Goal: Information Seeking & Learning: Check status

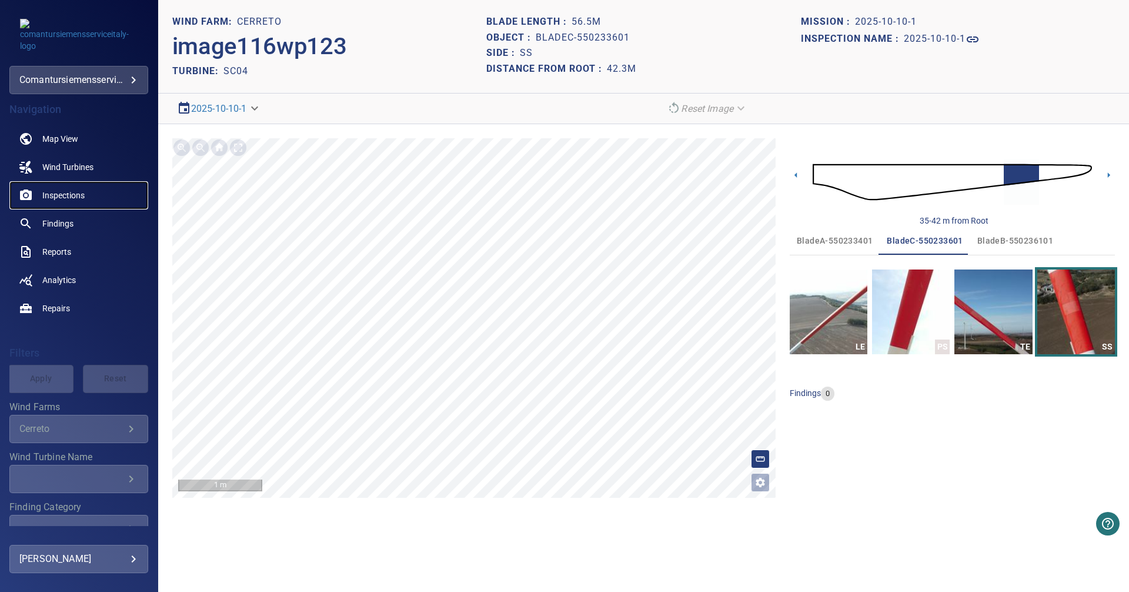
click at [72, 196] on span "Inspections" at bounding box center [63, 195] width 42 height 12
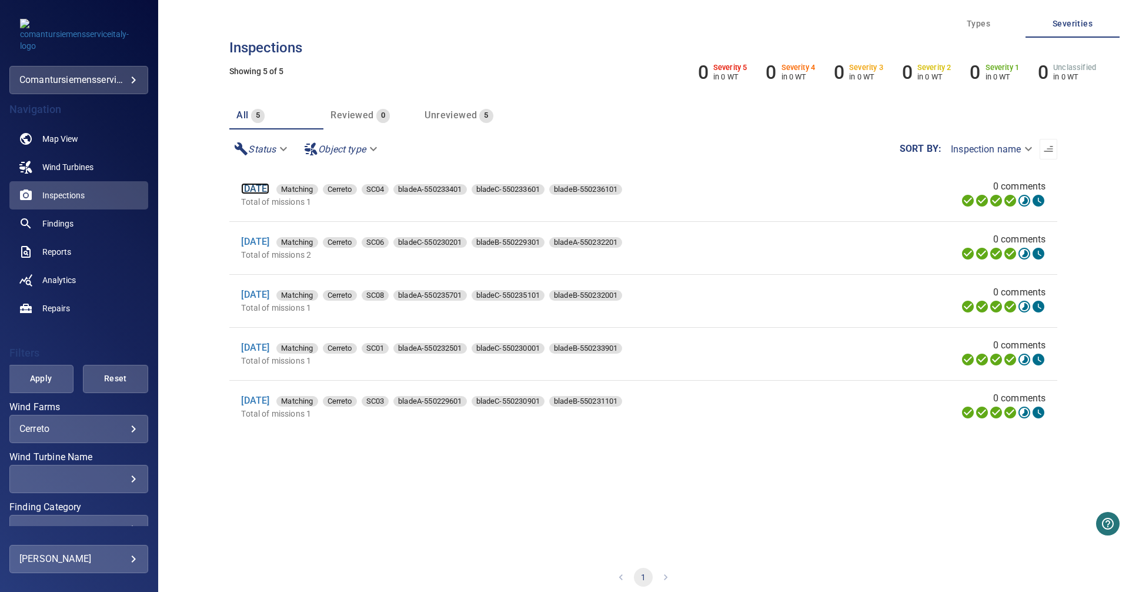
click at [267, 188] on link "[DATE]" at bounding box center [255, 188] width 28 height 11
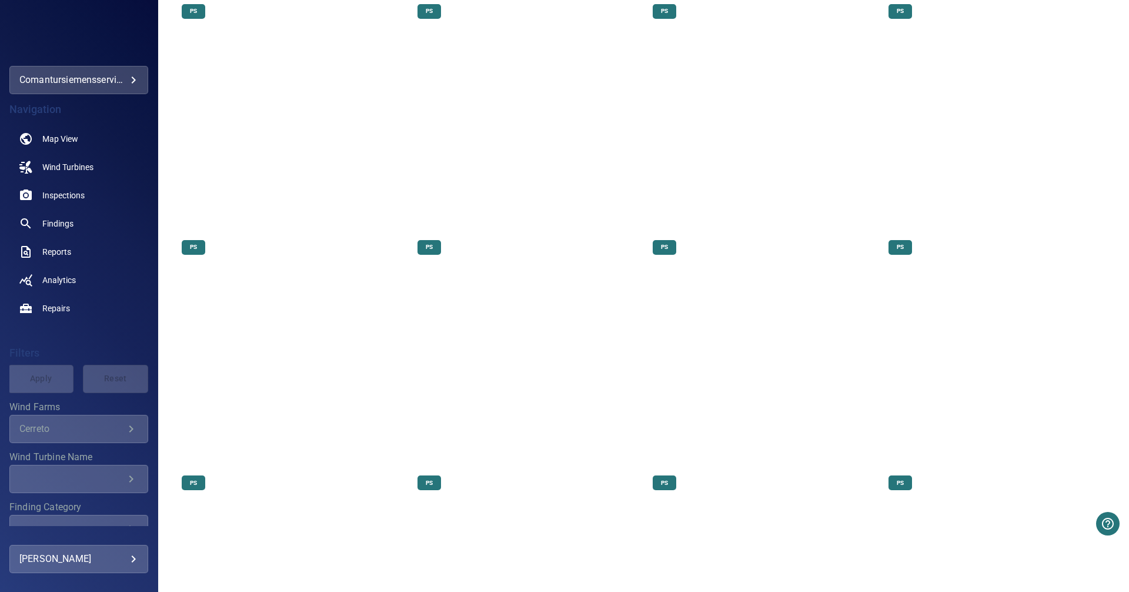
scroll to position [1117, 0]
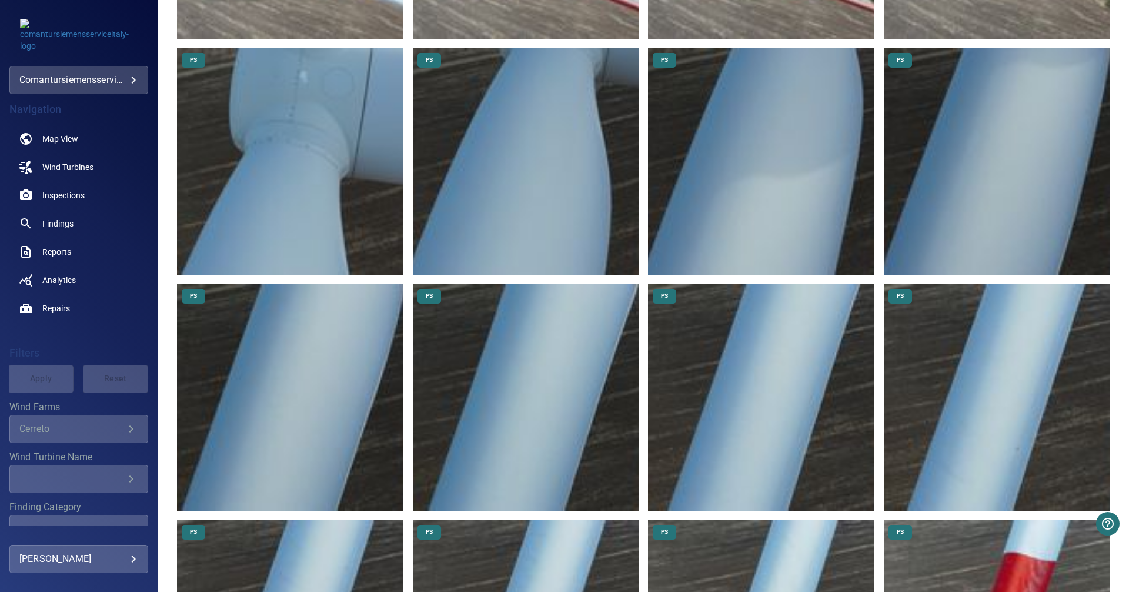
click at [219, 159] on img at bounding box center [290, 161] width 226 height 226
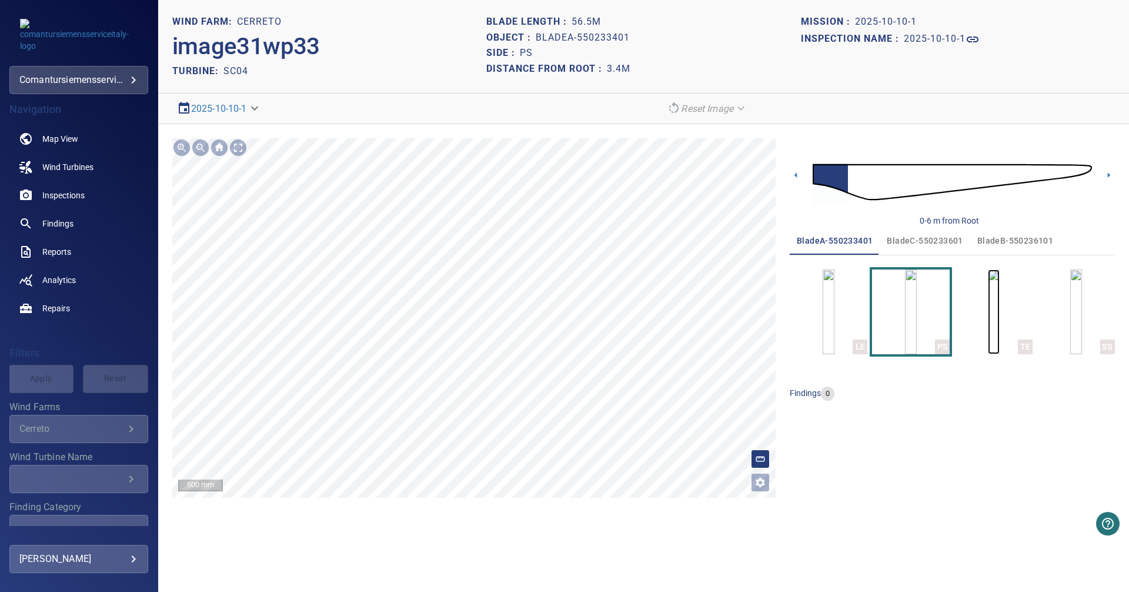
click at [988, 317] on img "button" at bounding box center [994, 311] width 12 height 85
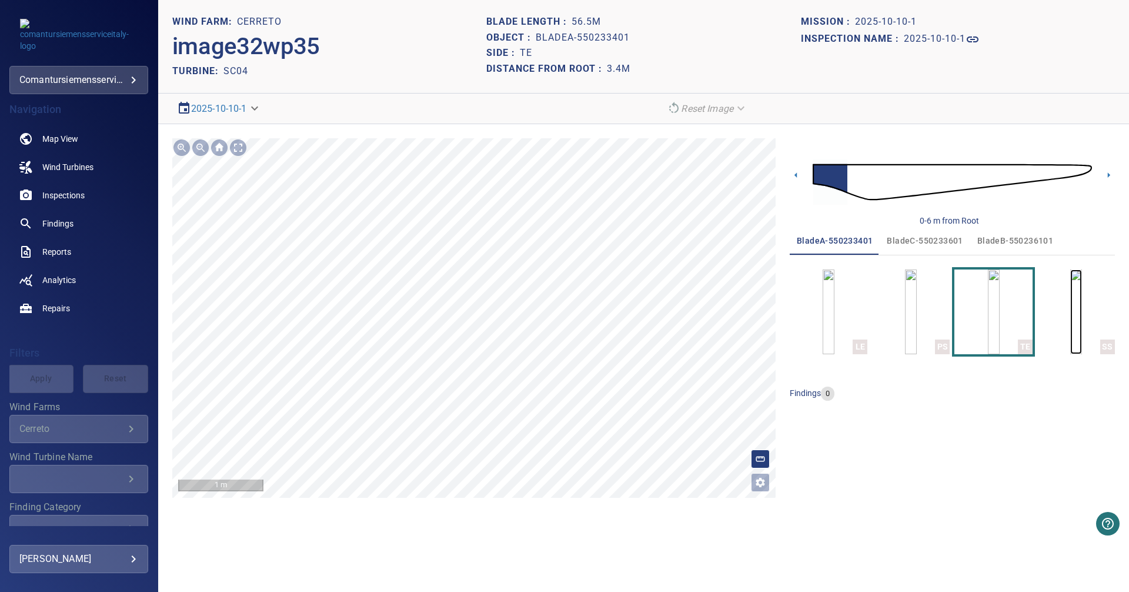
click at [1082, 303] on img "button" at bounding box center [1076, 311] width 12 height 85
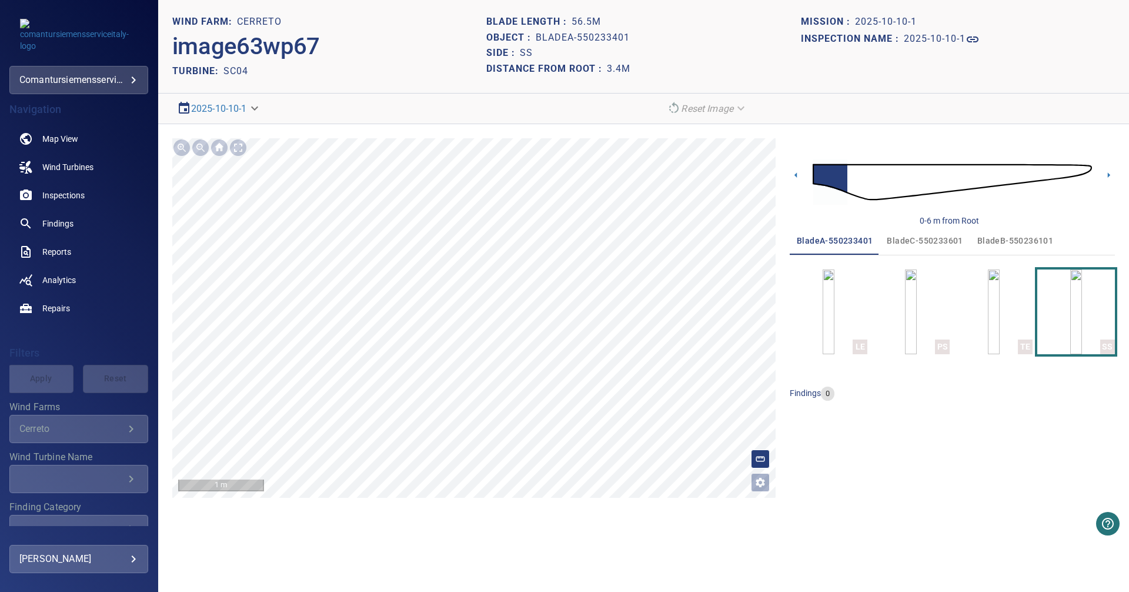
click at [875, 188] on img at bounding box center [952, 182] width 279 height 68
click at [1077, 171] on img at bounding box center [952, 182] width 279 height 68
click at [917, 326] on img "button" at bounding box center [911, 311] width 12 height 85
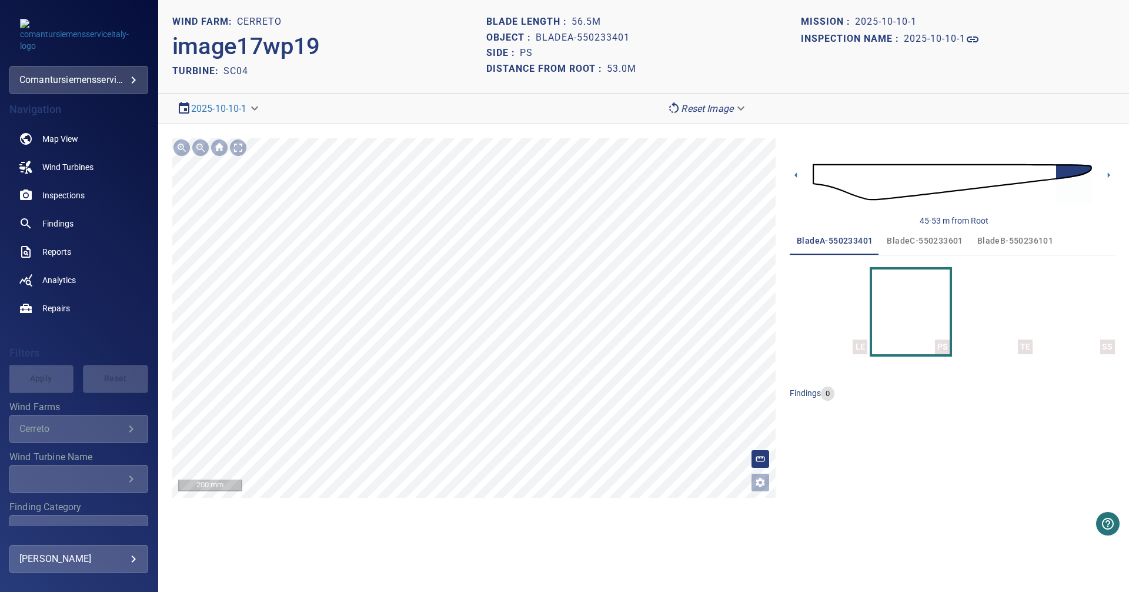
click at [473, 522] on section "**********" at bounding box center [643, 296] width 971 height 592
click at [506, 514] on section "**********" at bounding box center [643, 296] width 971 height 592
click at [553, 575] on section "**********" at bounding box center [643, 296] width 971 height 592
click at [939, 241] on span "bladeC-550233601" at bounding box center [925, 240] width 76 height 15
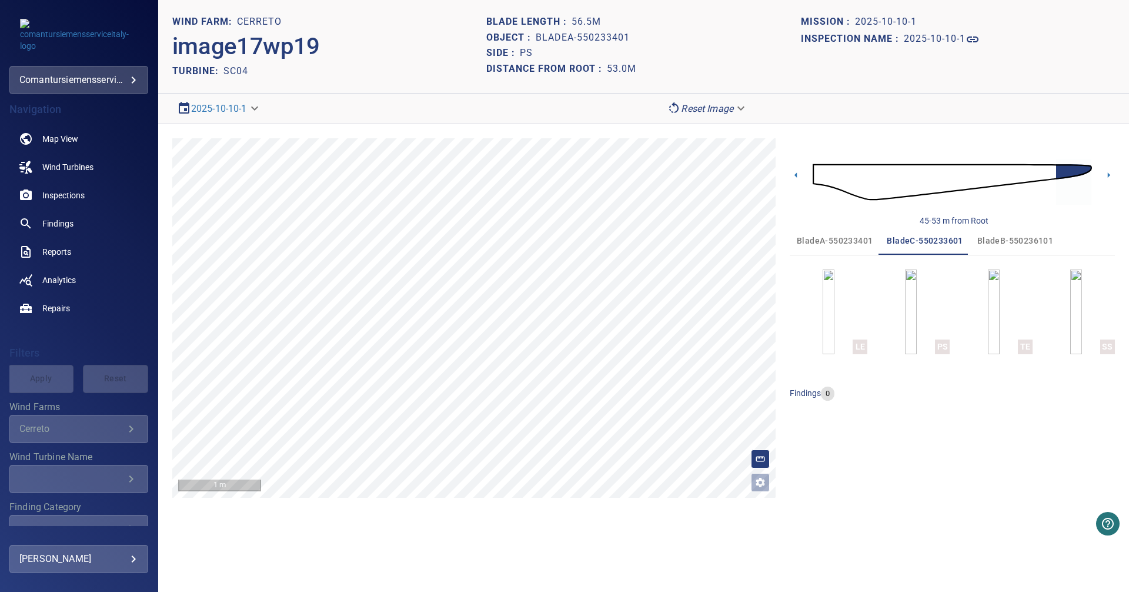
click at [839, 243] on span "bladeA-550233401" at bounding box center [835, 240] width 76 height 15
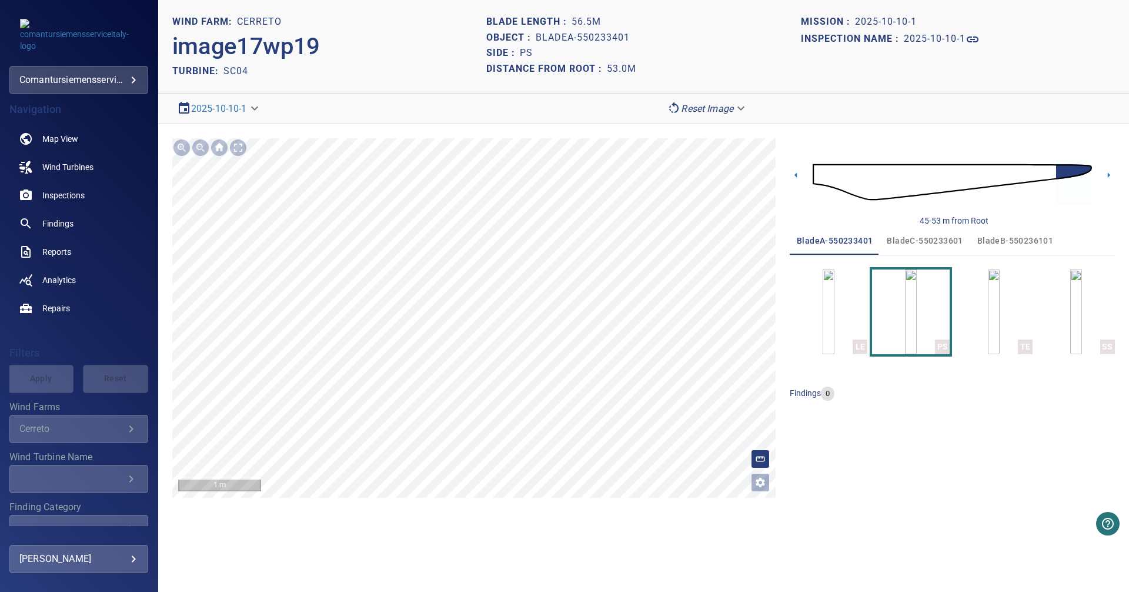
click at [816, 169] on img at bounding box center [952, 182] width 279 height 68
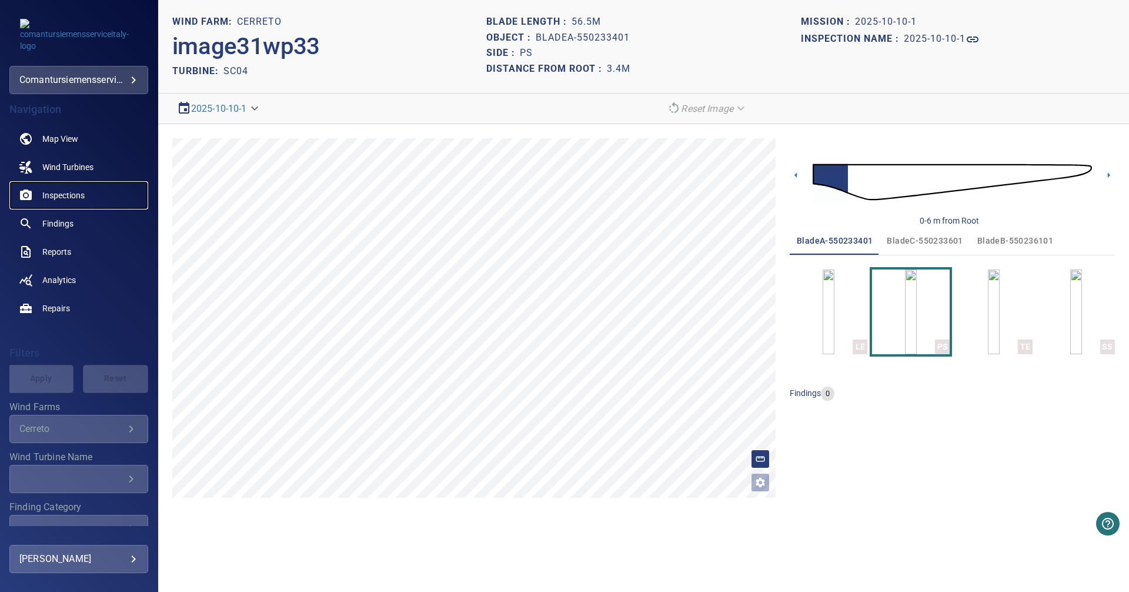
click at [66, 195] on span "Inspections" at bounding box center [63, 195] width 42 height 12
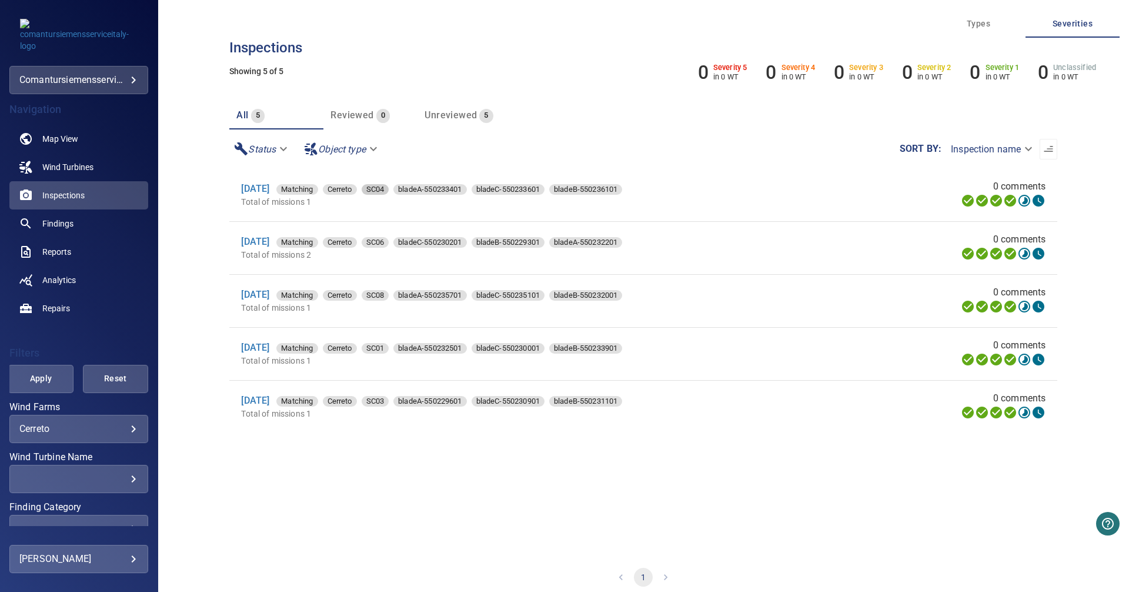
click at [389, 194] on span "SC04" at bounding box center [376, 189] width 28 height 12
type input "**********"
click at [261, 188] on link "[DATE]" at bounding box center [255, 188] width 28 height 11
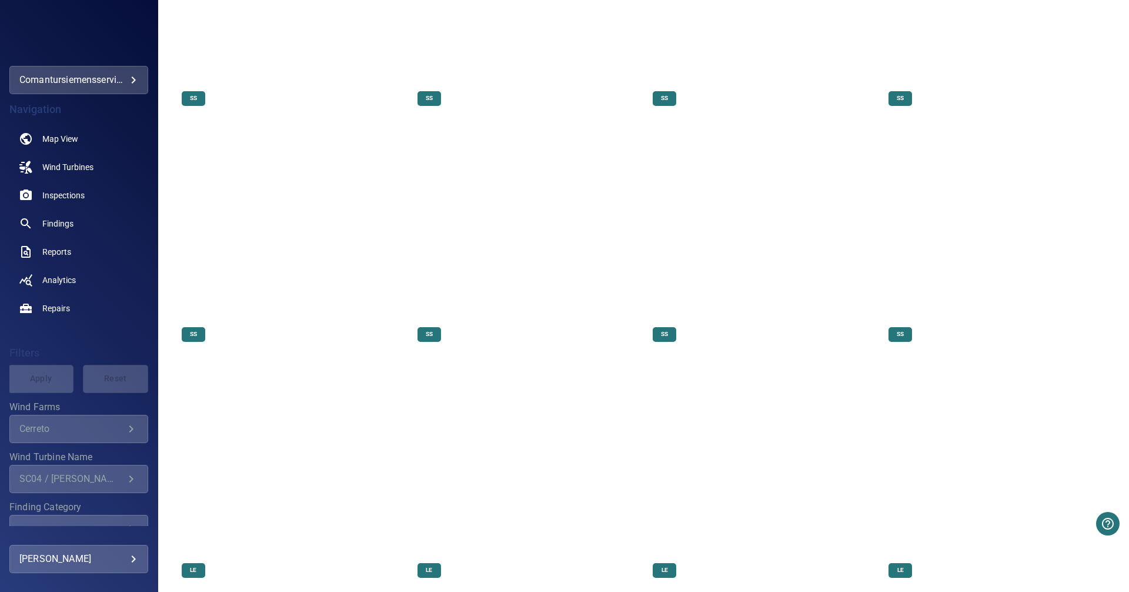
scroll to position [7175, 0]
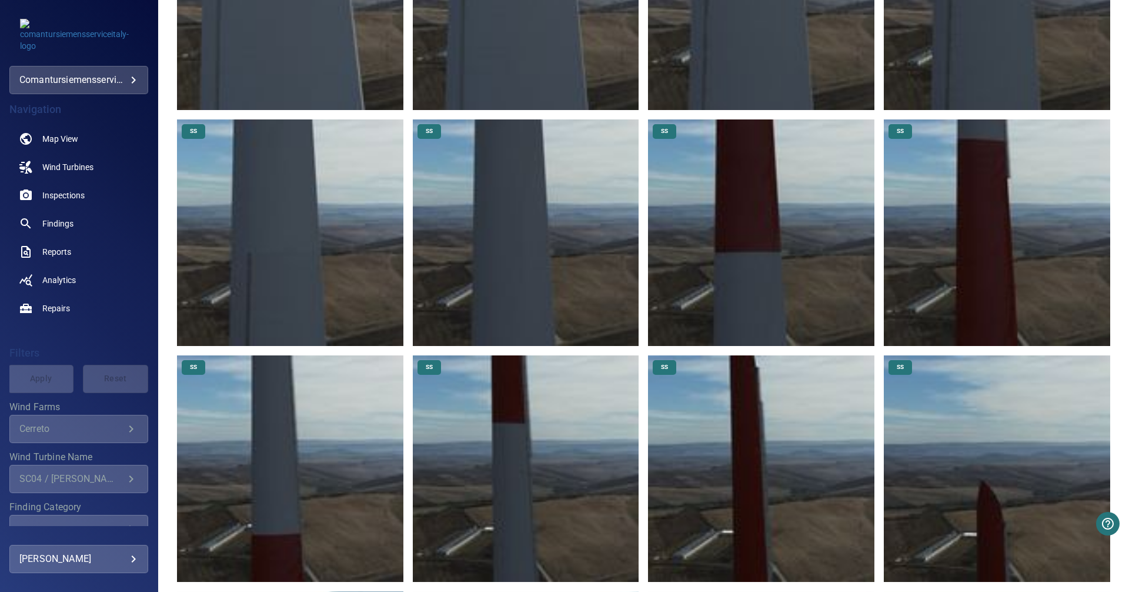
click at [562, 361] on img at bounding box center [526, 468] width 226 height 226
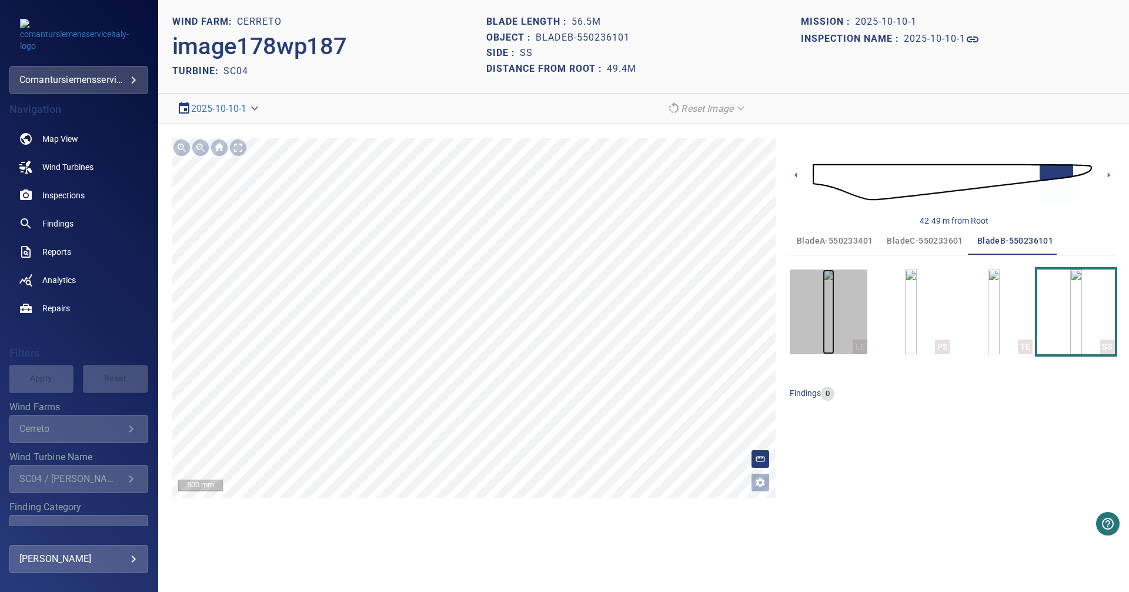
click at [823, 323] on img "button" at bounding box center [829, 311] width 12 height 85
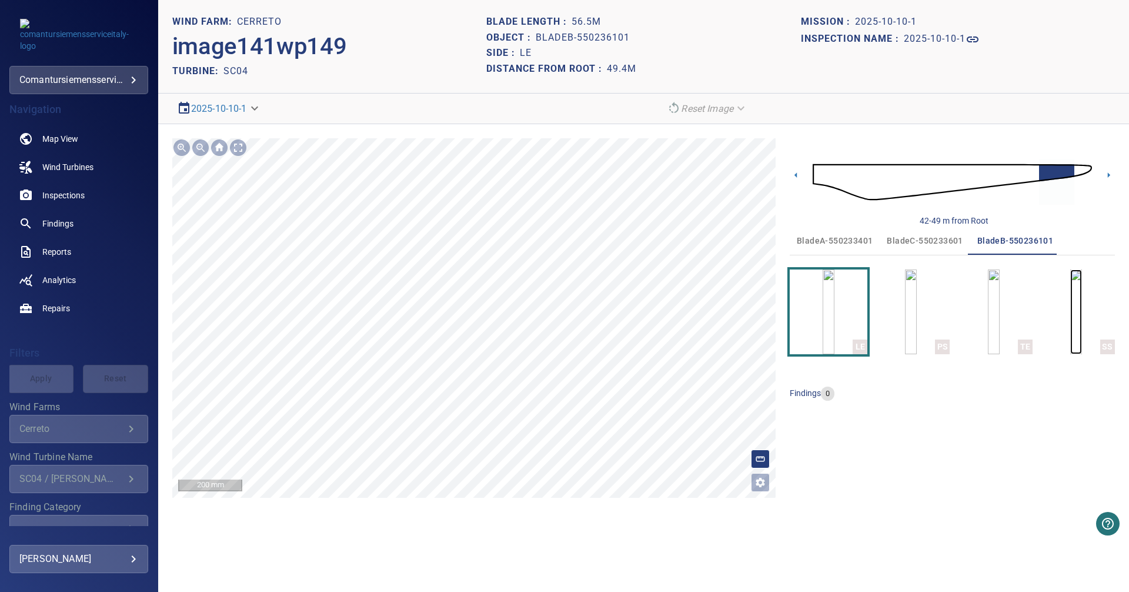
click at [1074, 304] on img "button" at bounding box center [1076, 311] width 12 height 85
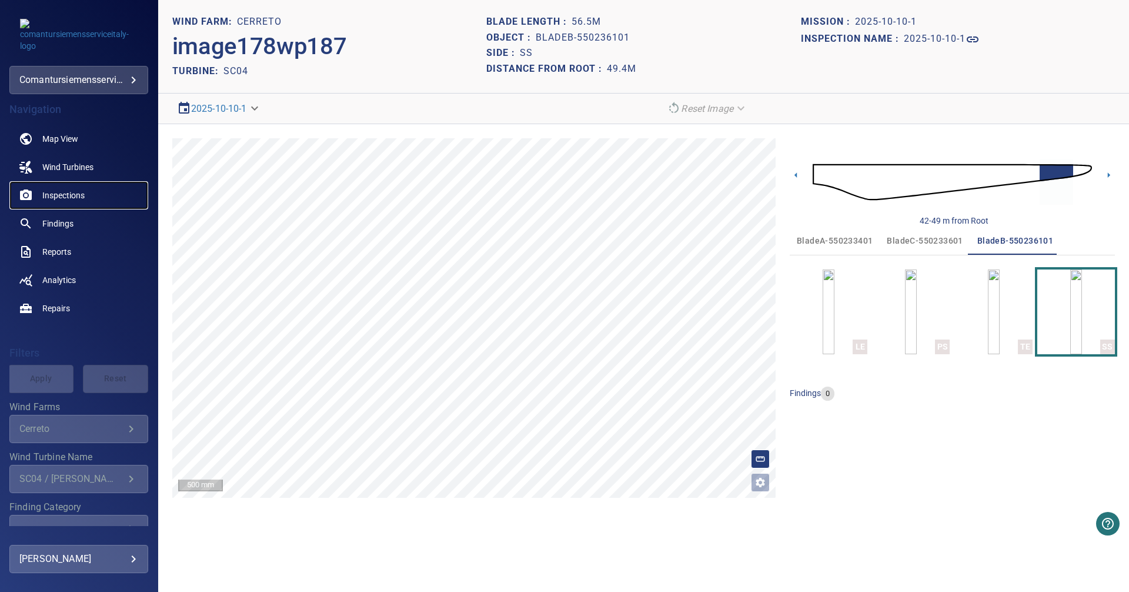
click at [76, 194] on span "Inspections" at bounding box center [63, 195] width 42 height 12
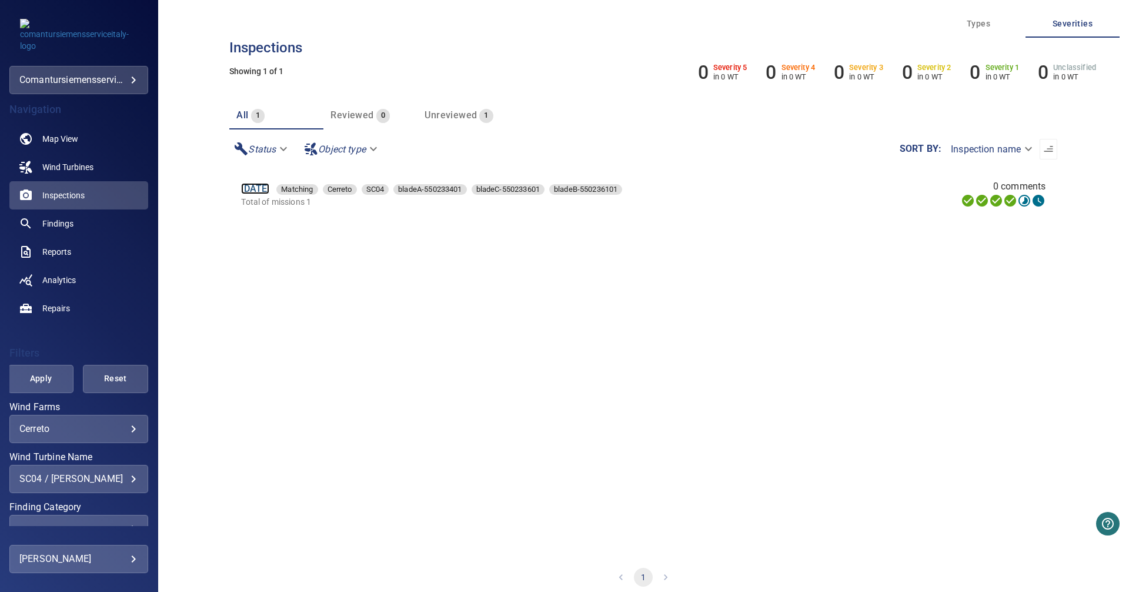
click at [262, 187] on link "[DATE]" at bounding box center [255, 188] width 28 height 11
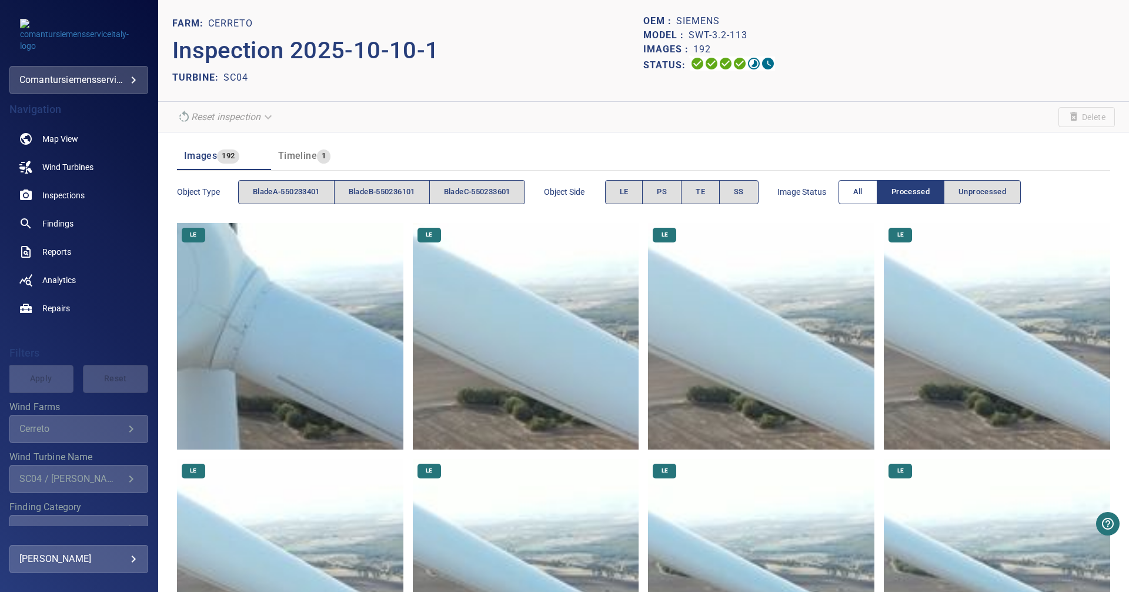
click at [870, 200] on button "All" at bounding box center [858, 192] width 39 height 24
click at [989, 191] on span "Unprocessed" at bounding box center [983, 192] width 48 height 14
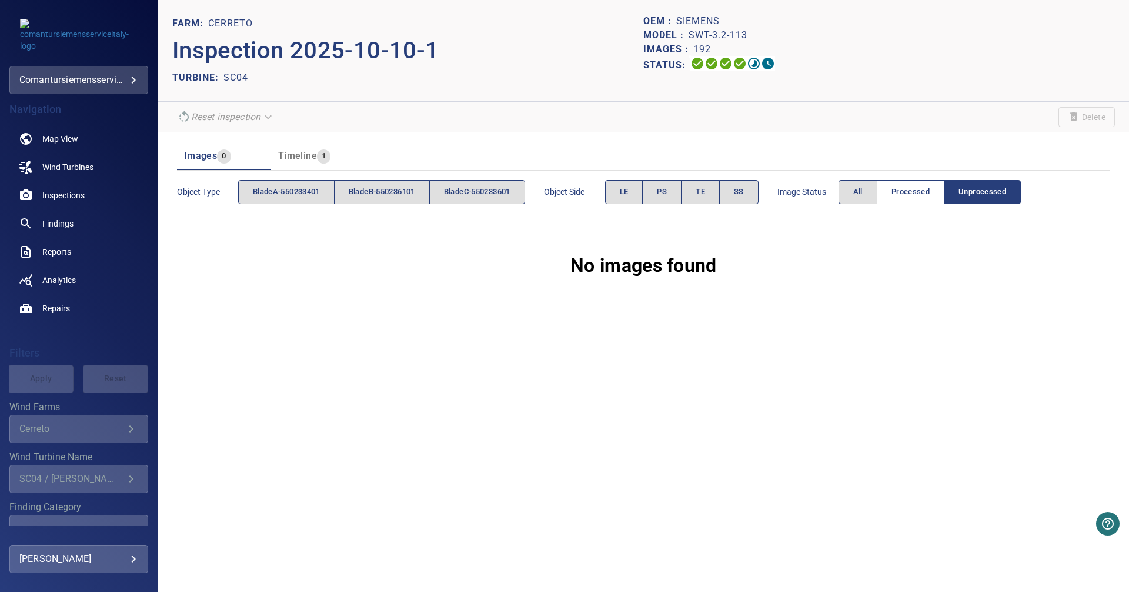
click at [923, 189] on span "Processed" at bounding box center [911, 192] width 38 height 14
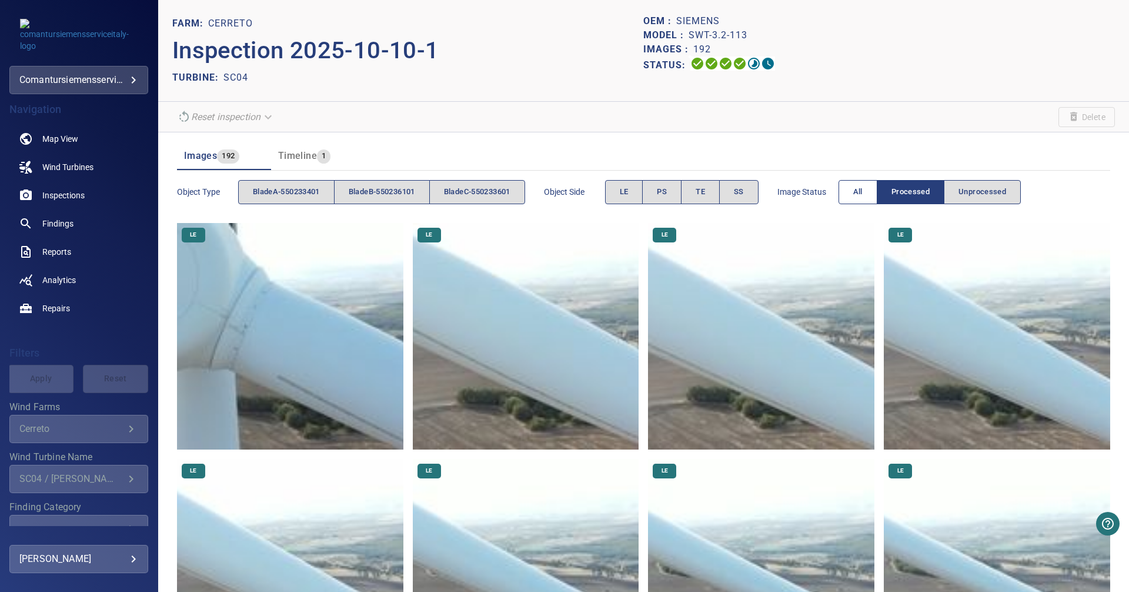
click at [863, 198] on span "All" at bounding box center [857, 192] width 9 height 14
click at [906, 186] on span "Processed" at bounding box center [911, 192] width 38 height 14
click at [641, 195] on button "LE" at bounding box center [624, 192] width 38 height 24
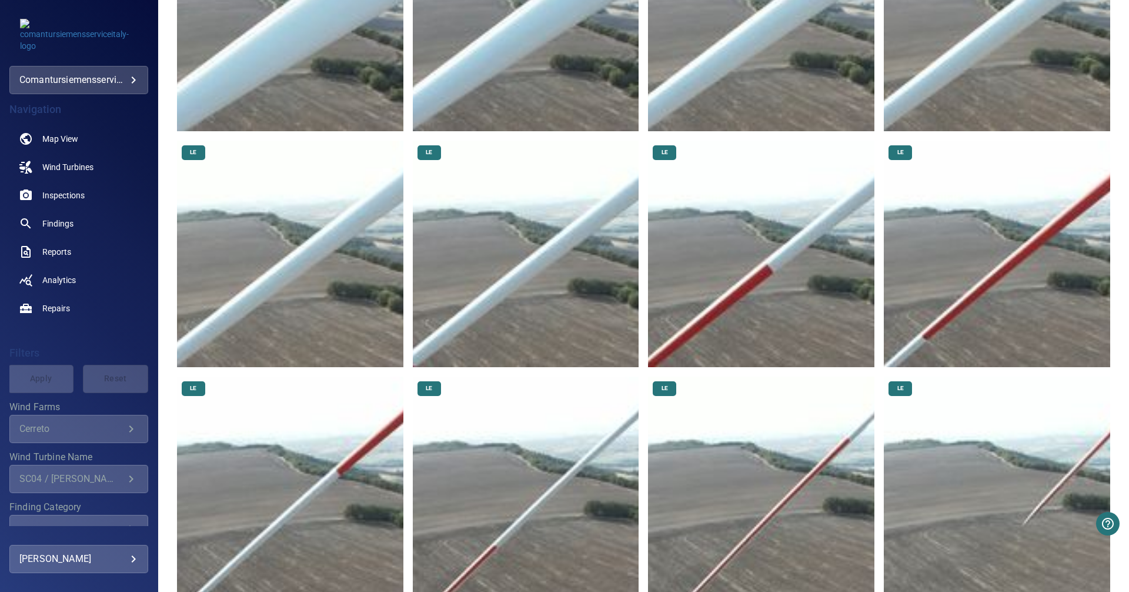
scroll to position [2453, 0]
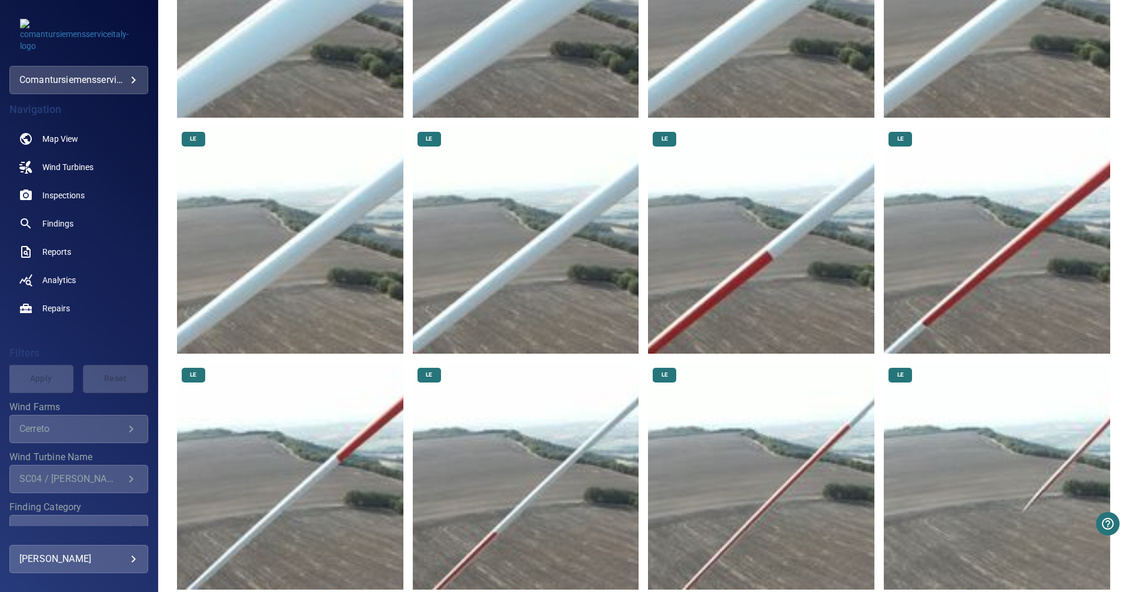
click at [984, 446] on img at bounding box center [997, 476] width 226 height 226
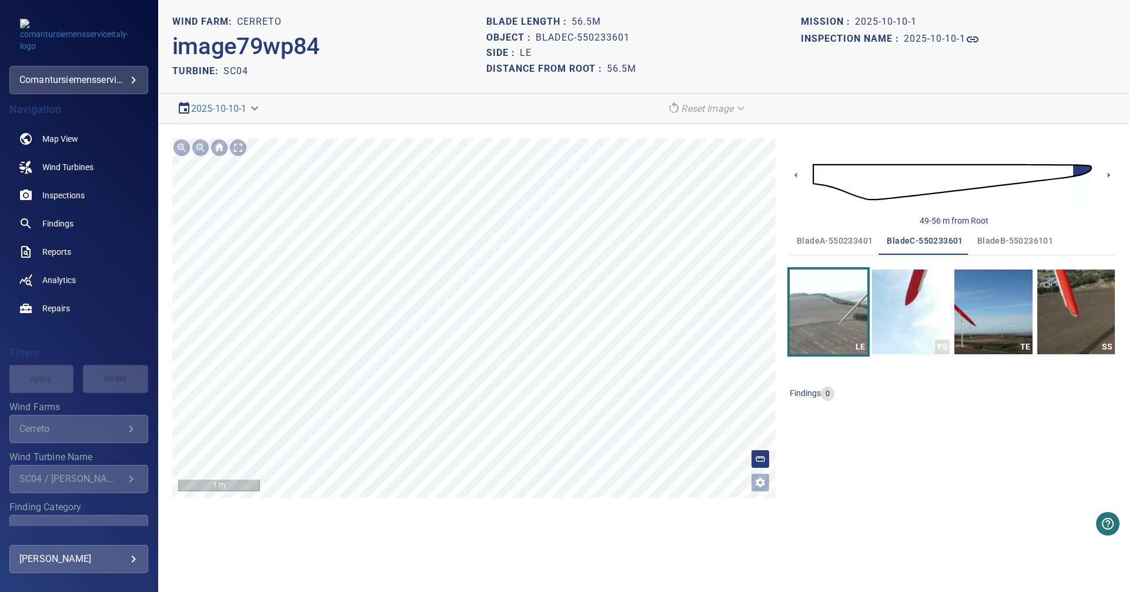
click at [1018, 456] on div "49-56 m from Root bladeA-550233401 bladeC-550233601 bladeB-550236101 LE PS TE S…" at bounding box center [952, 317] width 325 height 359
click at [915, 335] on img "button" at bounding box center [911, 311] width 78 height 85
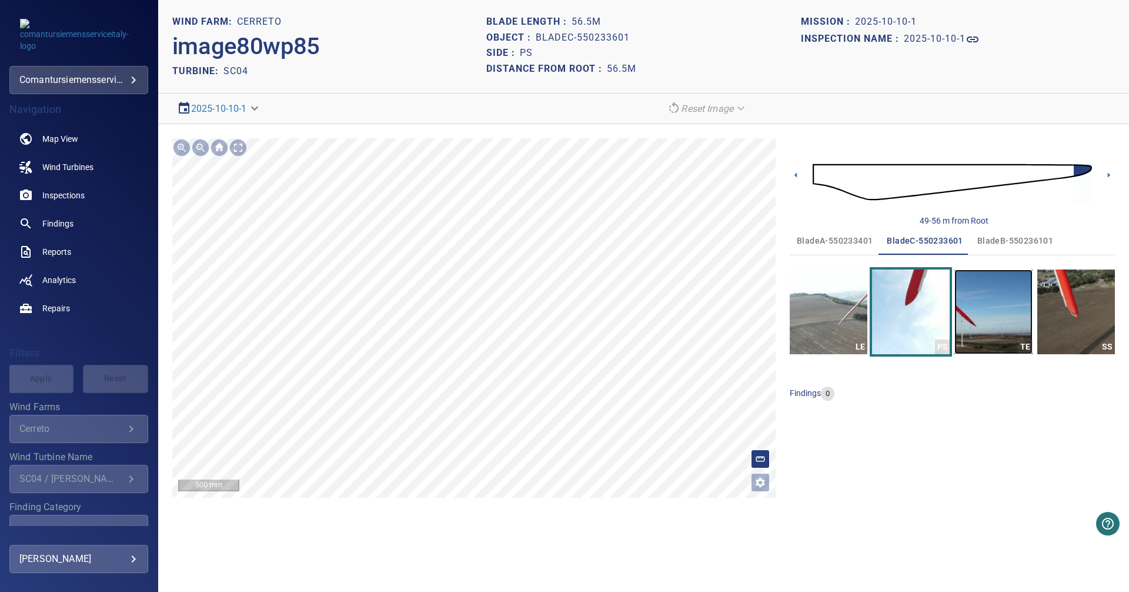
click at [981, 319] on img "button" at bounding box center [993, 311] width 78 height 85
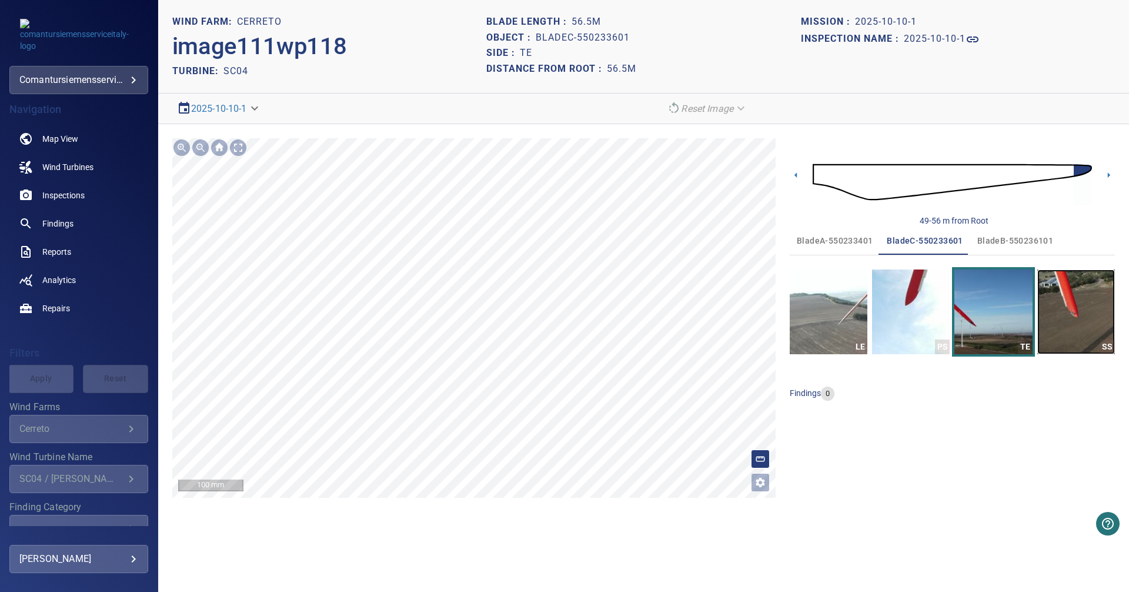
click at [1090, 321] on img "button" at bounding box center [1076, 311] width 78 height 85
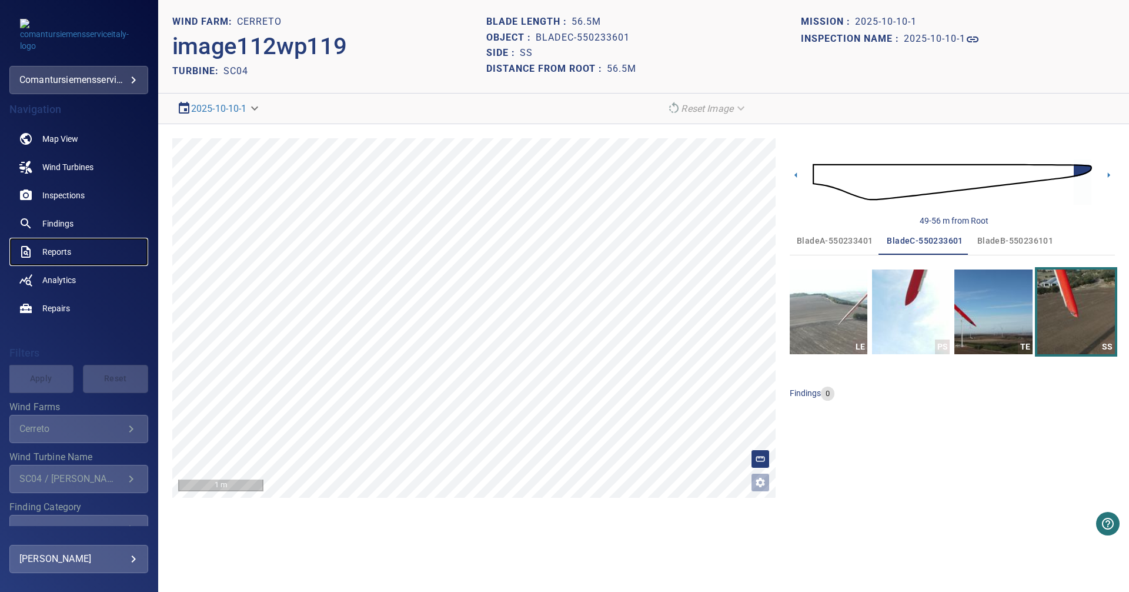
click at [65, 255] on span "Reports" at bounding box center [56, 252] width 29 height 12
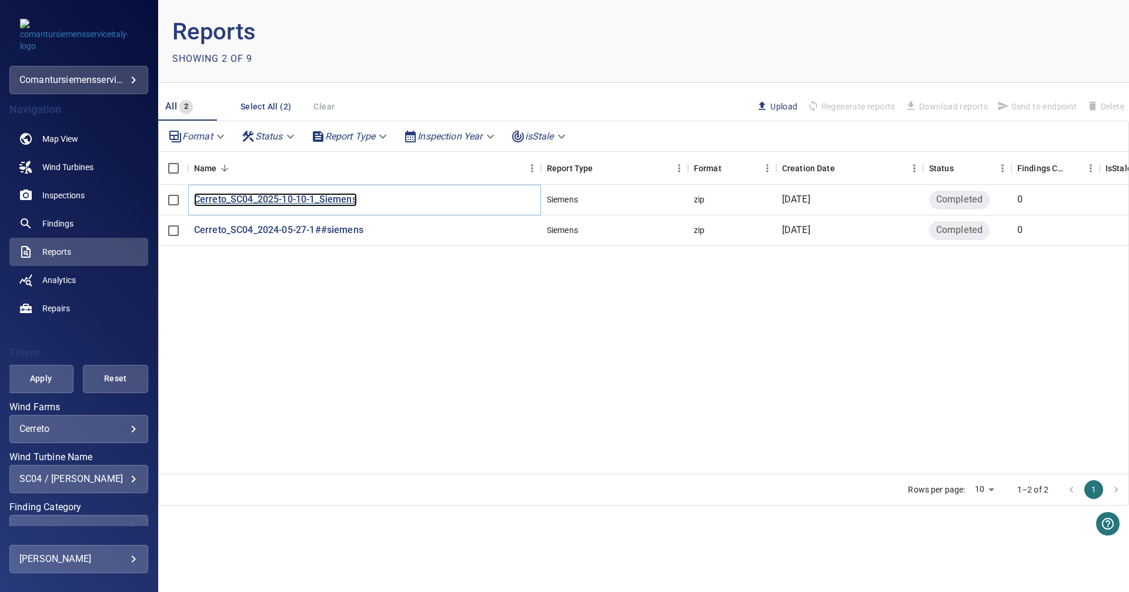
click at [263, 201] on p "Cerreto_SC04_2025-10-10-1_Siemens" at bounding box center [275, 200] width 163 height 14
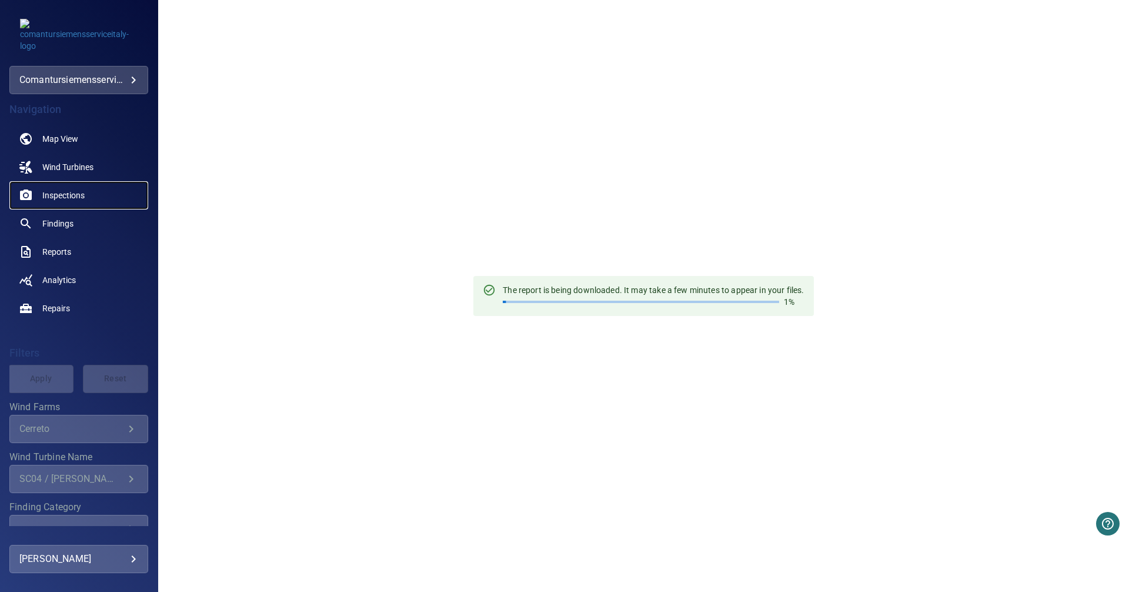
click at [66, 192] on span "Inspections" at bounding box center [63, 195] width 42 height 12
